Goal: Obtain resource: Obtain resource

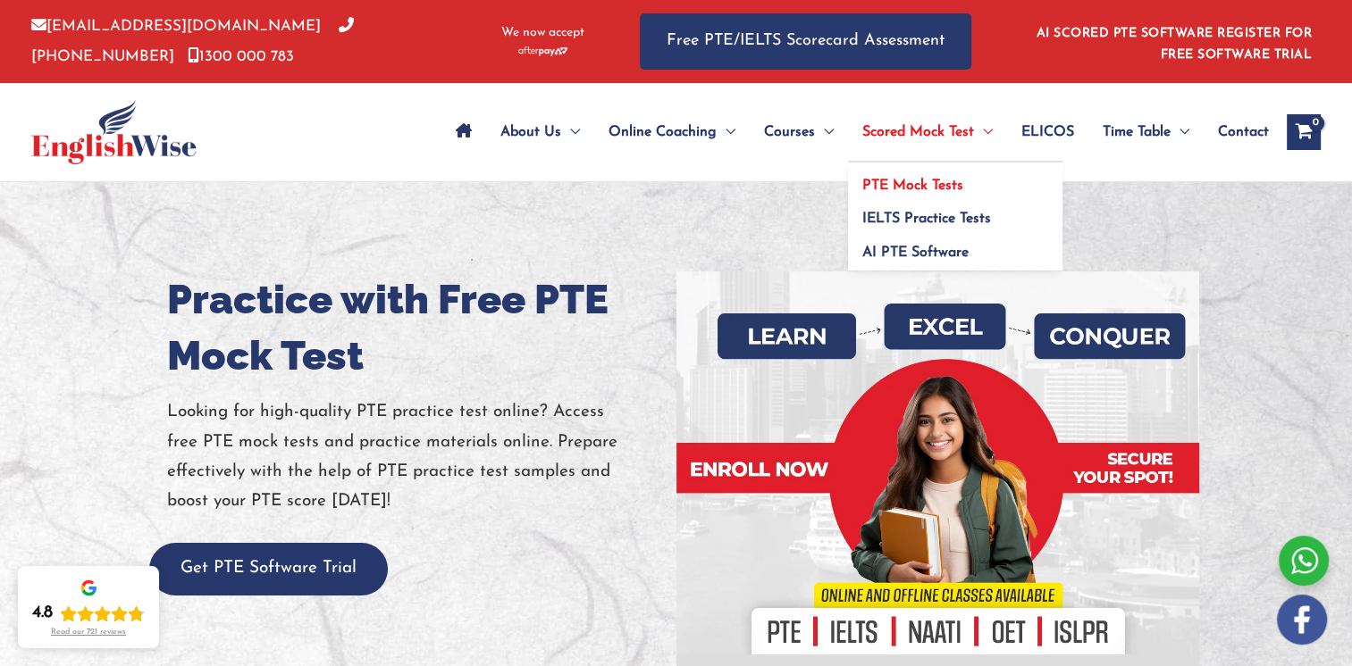
click at [927, 190] on span "PTE Mock Tests" at bounding box center [912, 186] width 101 height 14
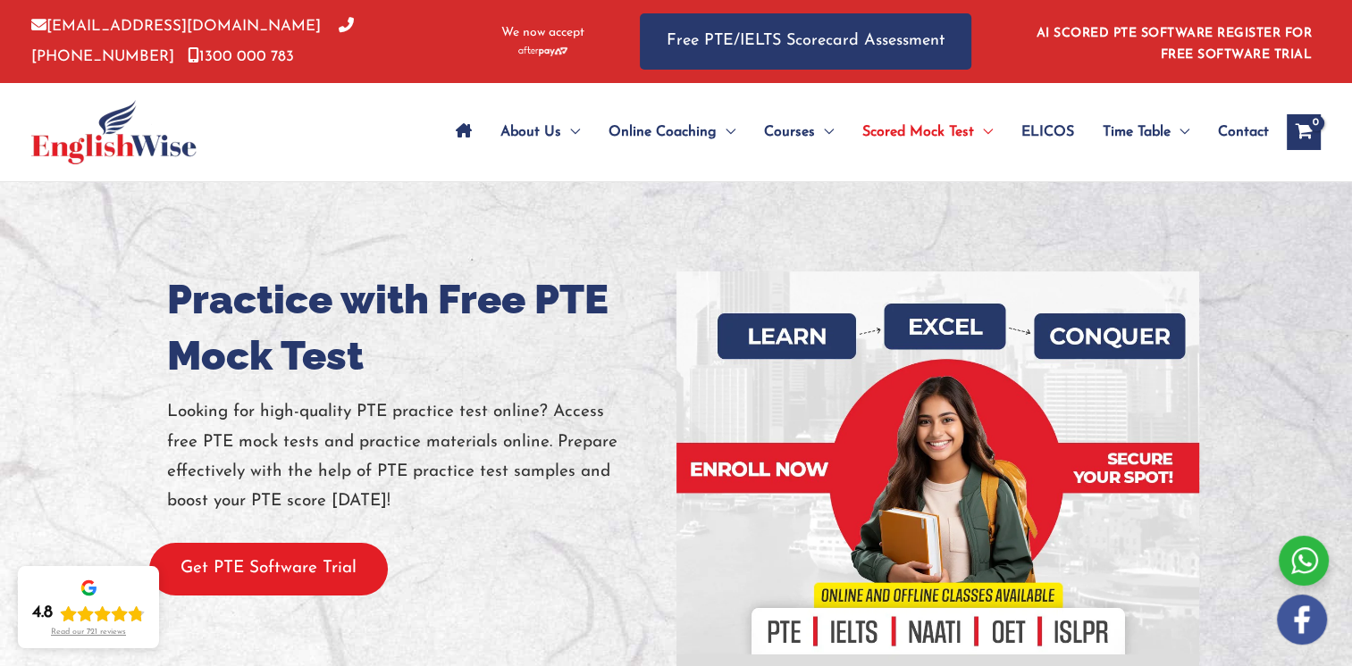
click at [289, 564] on button "Get PTE Software Trial" at bounding box center [268, 569] width 239 height 53
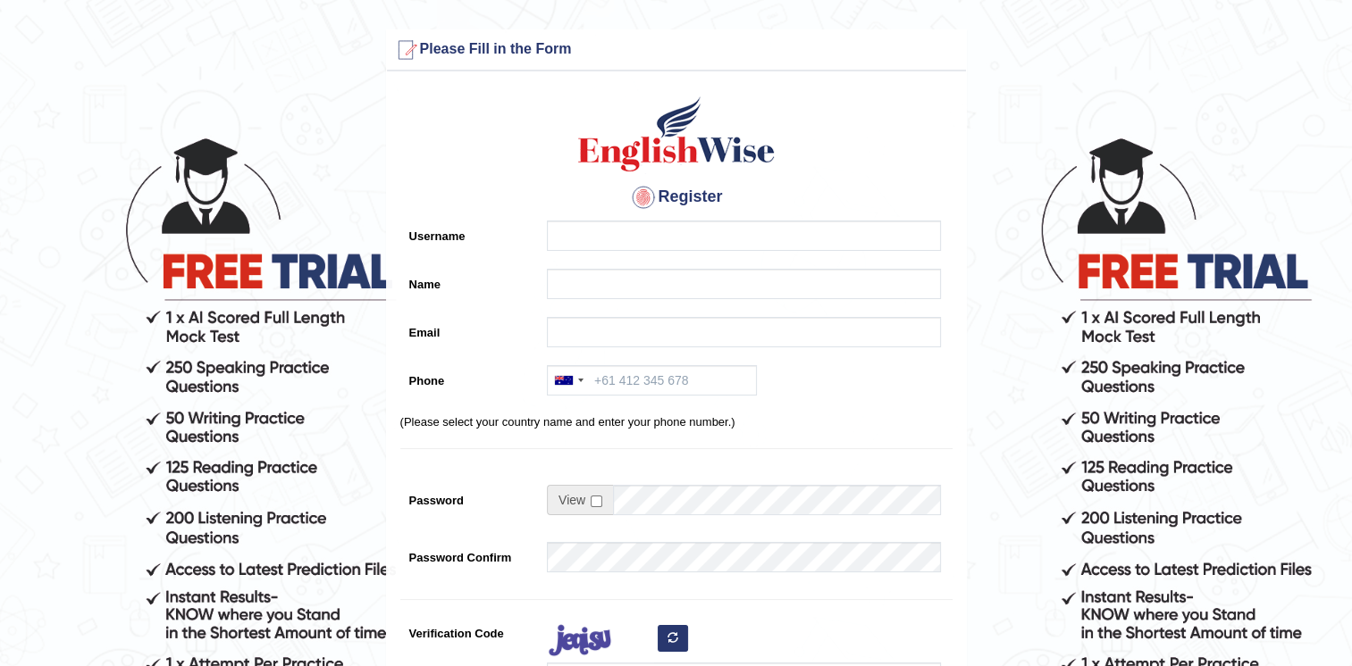
scroll to position [379, 0]
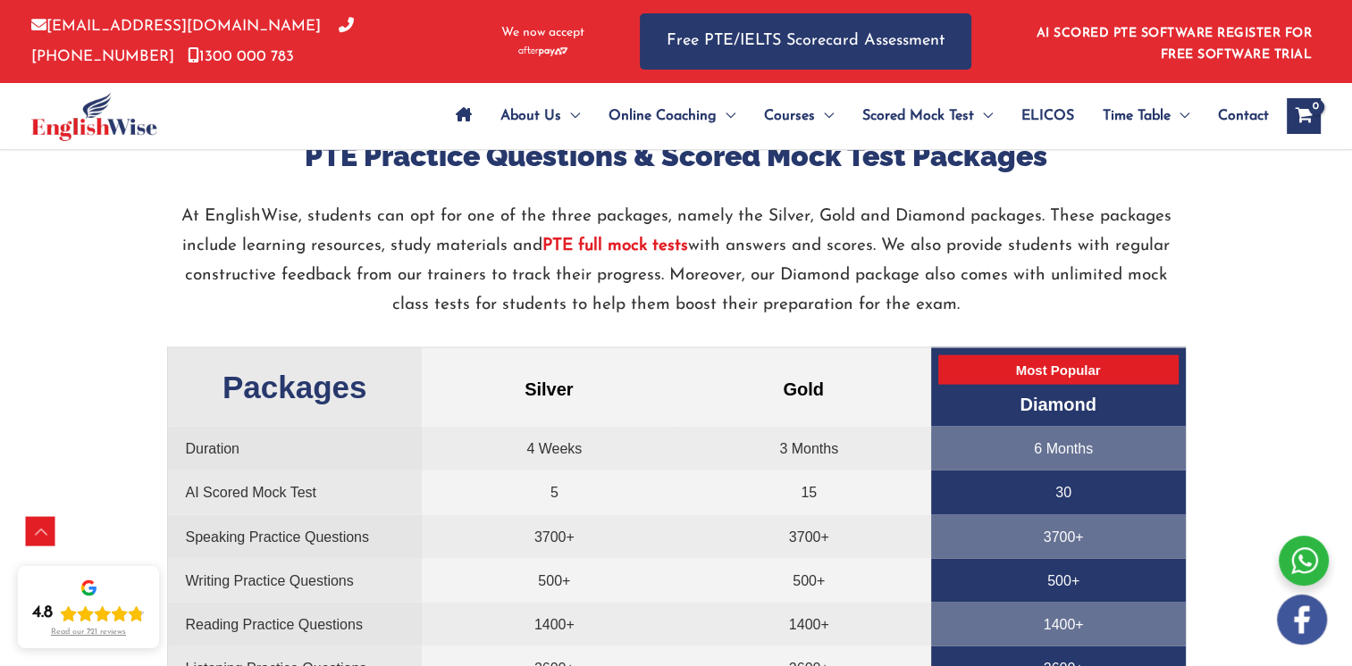
scroll to position [3963, 0]
